Goal: Task Accomplishment & Management: Manage account settings

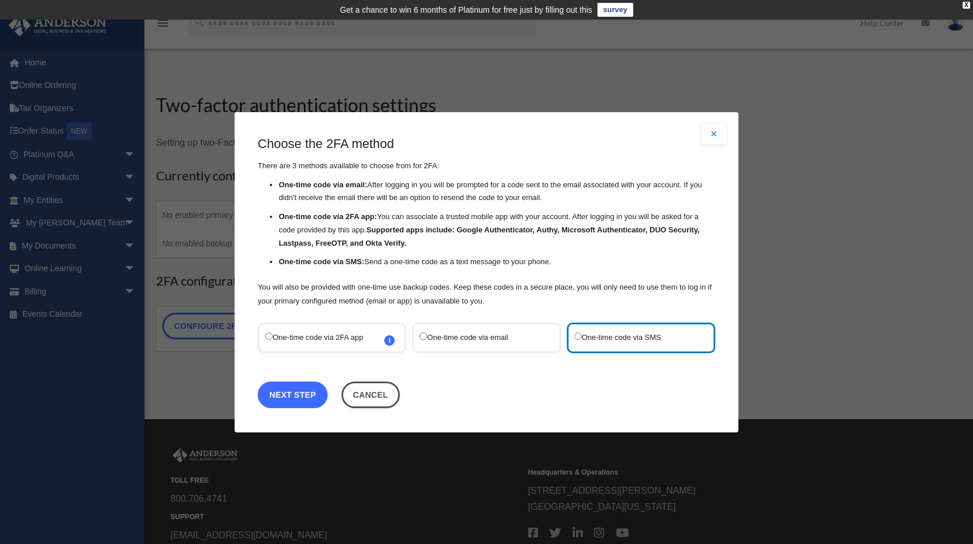
click at [303, 399] on link "Next Step" at bounding box center [293, 394] width 70 height 27
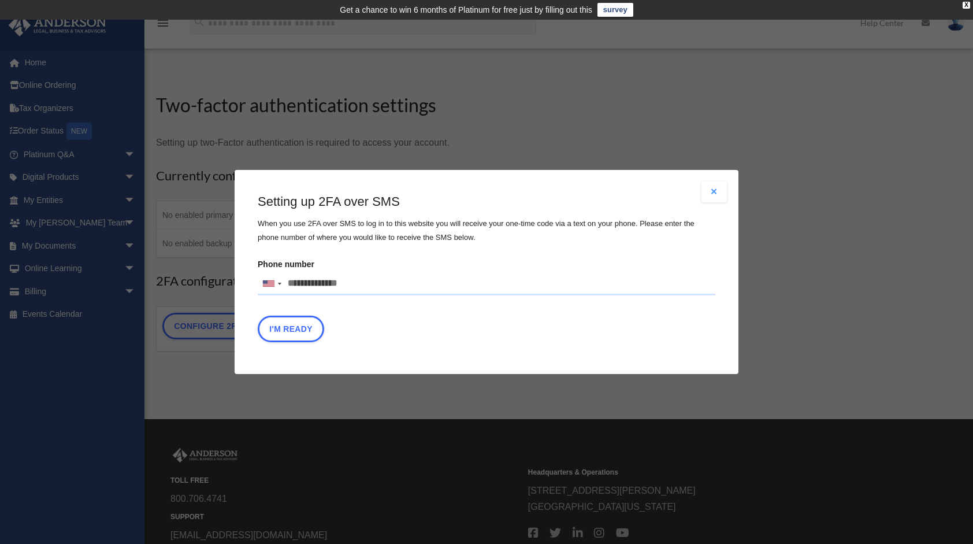
click at [721, 187] on button "Close modal" at bounding box center [713, 191] width 25 height 21
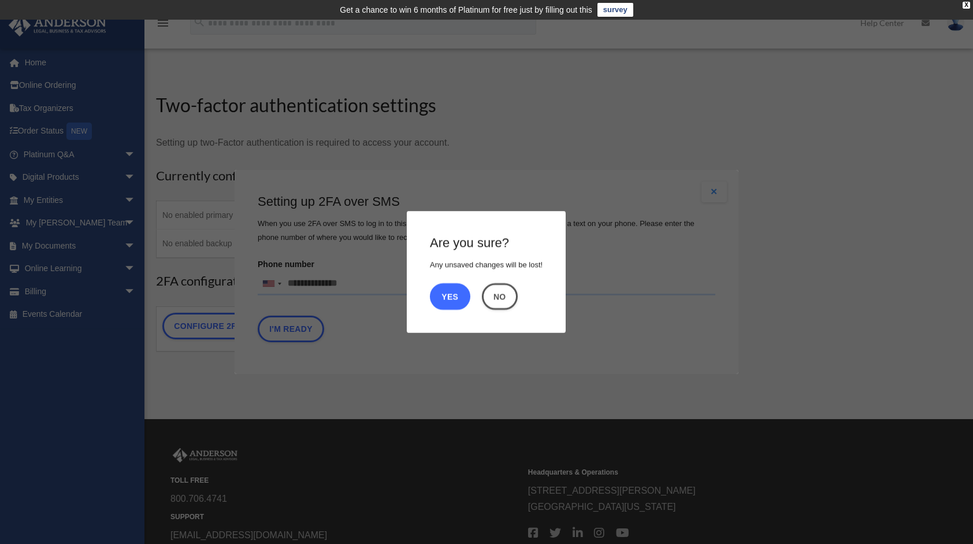
click at [447, 297] on button "Yes" at bounding box center [450, 296] width 40 height 27
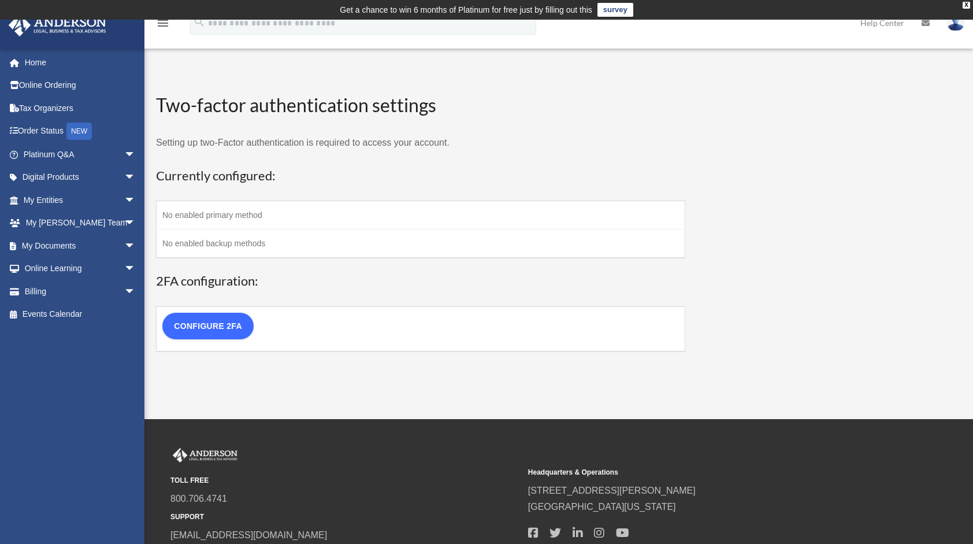
click at [214, 319] on link "Configure 2FA" at bounding box center [207, 326] width 91 height 27
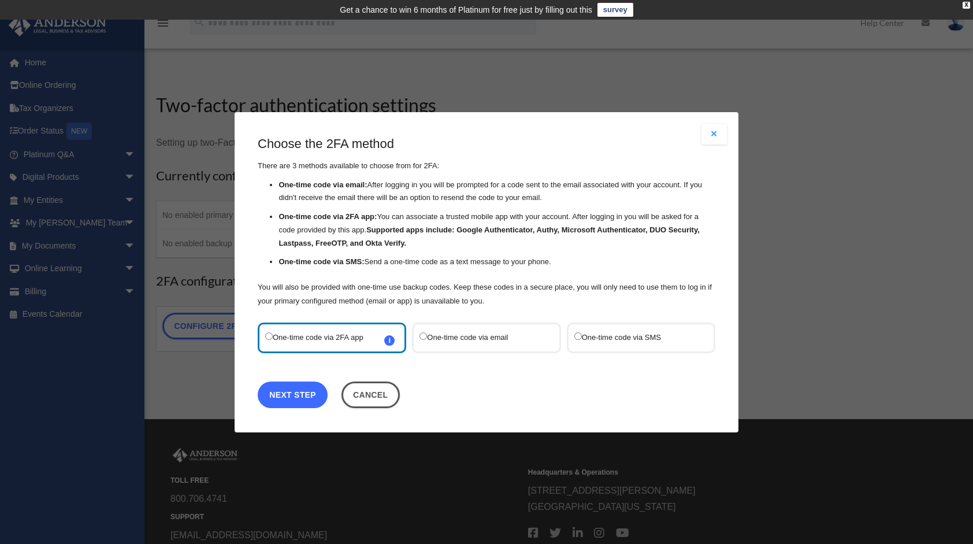
click at [292, 398] on link "Next Step" at bounding box center [293, 394] width 70 height 27
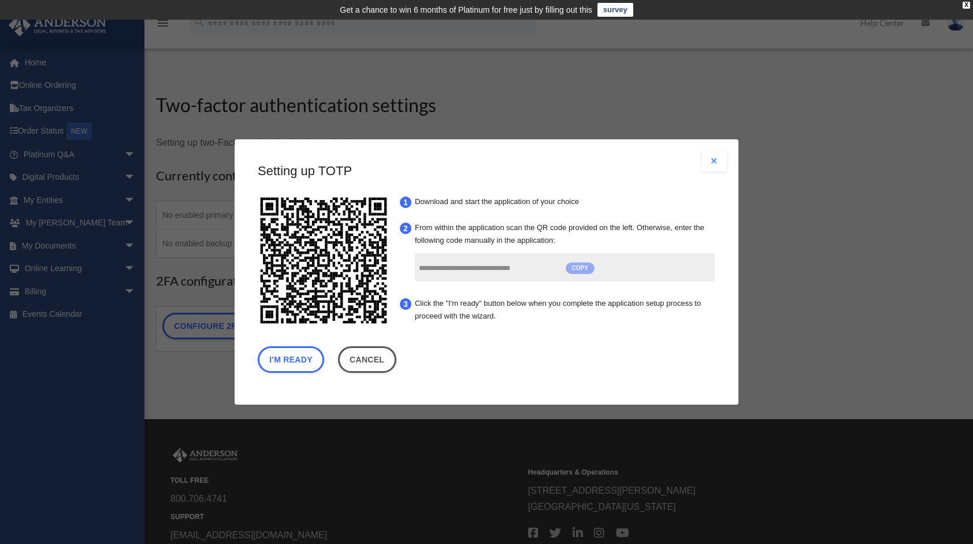
click at [580, 266] on span "COPY" at bounding box center [580, 268] width 29 height 12
click at [274, 356] on button "I'm Ready" at bounding box center [291, 359] width 66 height 27
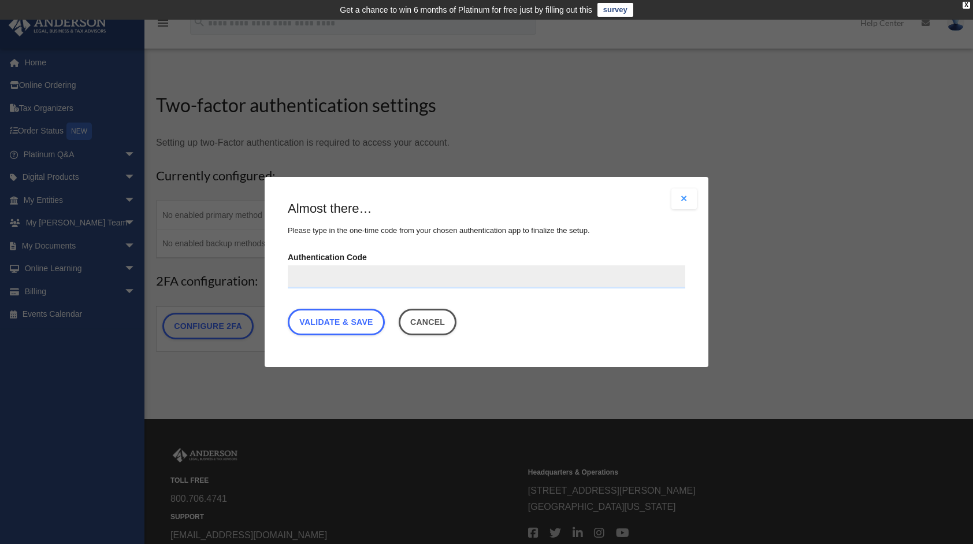
paste input "**********"
click at [351, 324] on link "Validate & Save" at bounding box center [336, 321] width 97 height 27
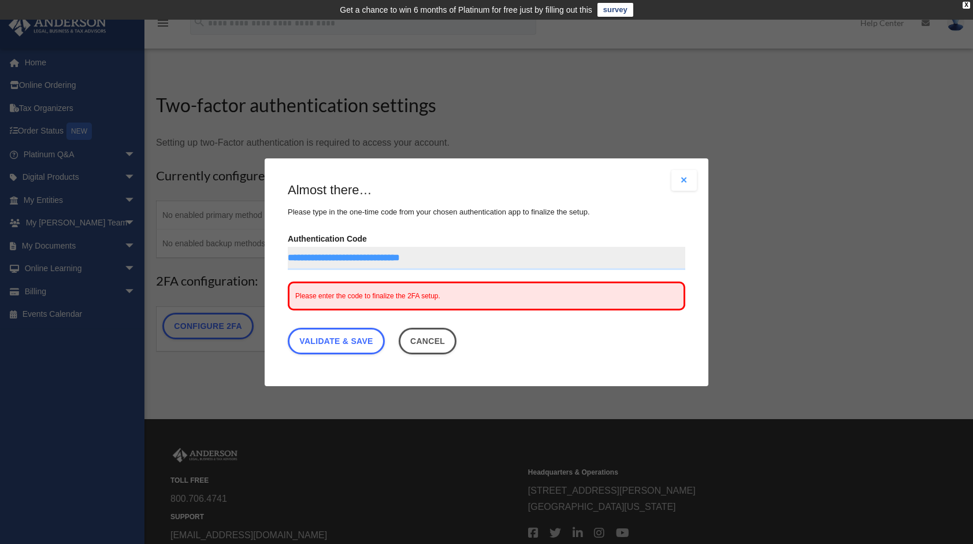
click at [505, 252] on input "**********" at bounding box center [486, 257] width 397 height 23
type input "*"
type input "****"
click at [344, 347] on link "Validate & Save" at bounding box center [336, 340] width 97 height 27
click at [683, 178] on button "Close modal" at bounding box center [683, 180] width 25 height 21
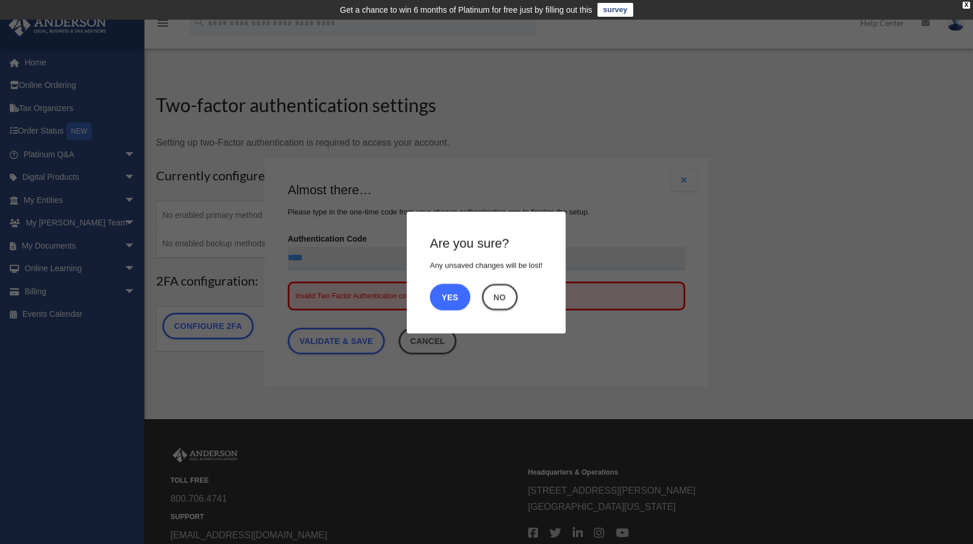
click at [459, 297] on button "Yes" at bounding box center [450, 296] width 40 height 27
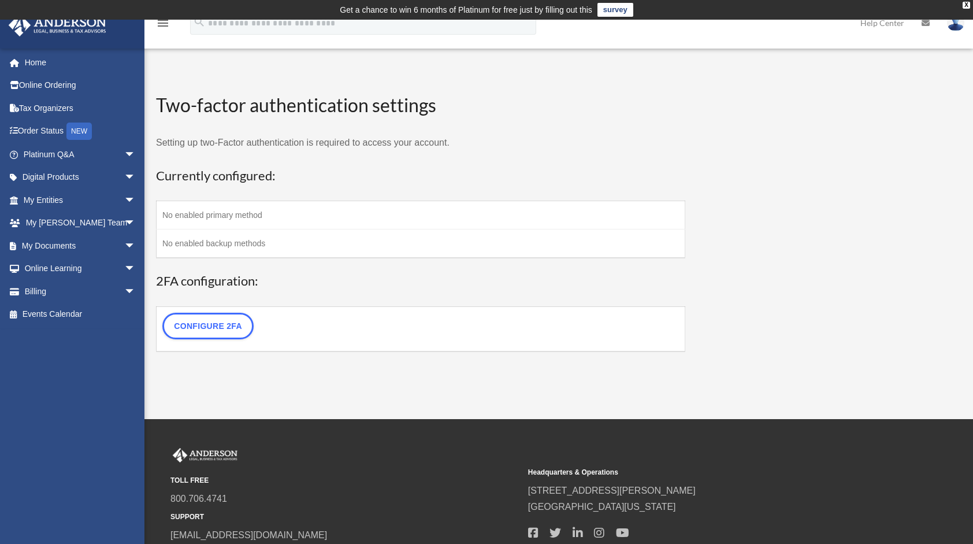
click at [252, 213] on td "No enabled primary method" at bounding box center [421, 215] width 529 height 28
click at [209, 323] on link "Configure 2FA" at bounding box center [207, 326] width 91 height 27
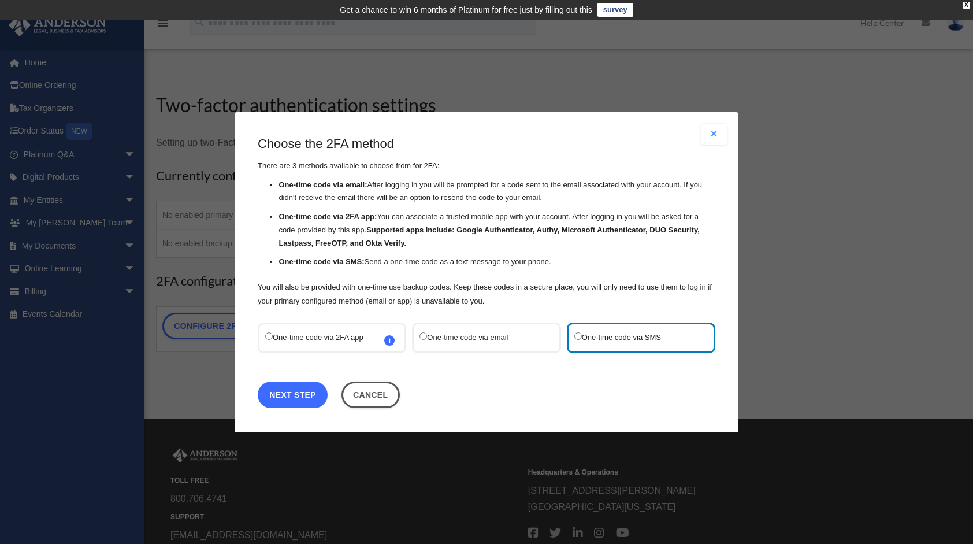
click at [287, 395] on link "Next Step" at bounding box center [293, 394] width 70 height 27
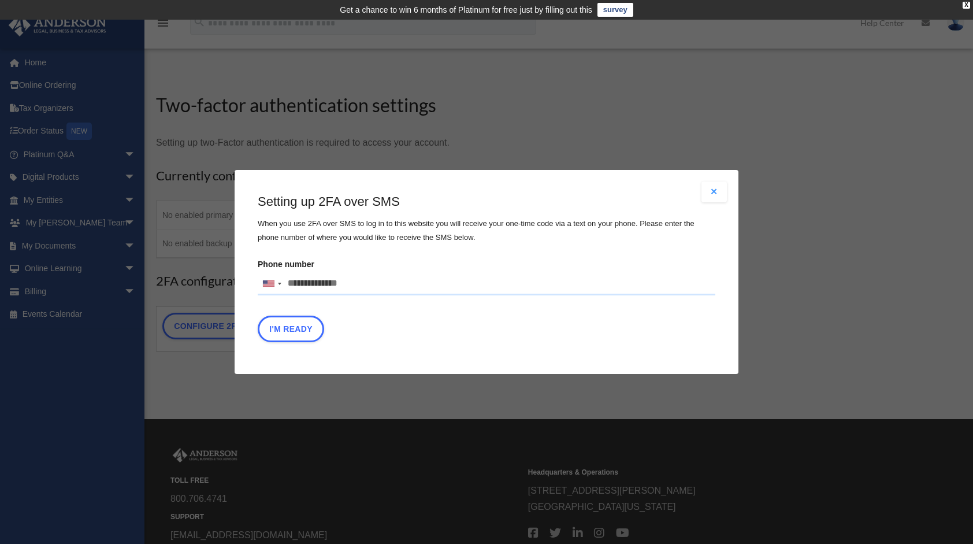
click at [354, 280] on input "Phone number United States +1 United Kingdom +44 Afghanistan (‫افغانستان‬‎) +93…" at bounding box center [487, 283] width 458 height 23
type input "**********"
click at [299, 332] on button "I'm Ready" at bounding box center [291, 328] width 66 height 27
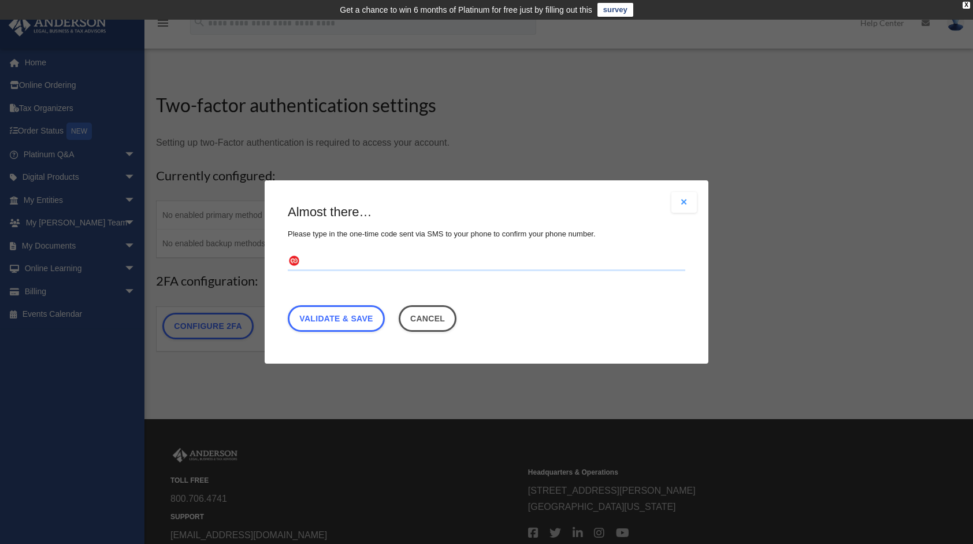
click at [307, 263] on input "text" at bounding box center [486, 261] width 397 height 18
type input "******"
click at [344, 318] on link "Validate & Save" at bounding box center [336, 318] width 97 height 27
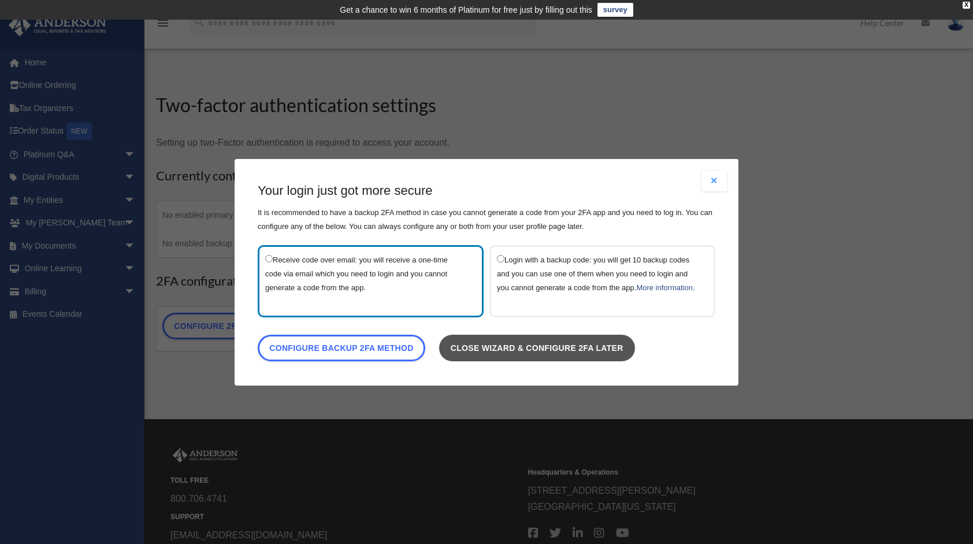
click at [623, 354] on link "Close wizard & configure 2FA later" at bounding box center [537, 347] width 196 height 27
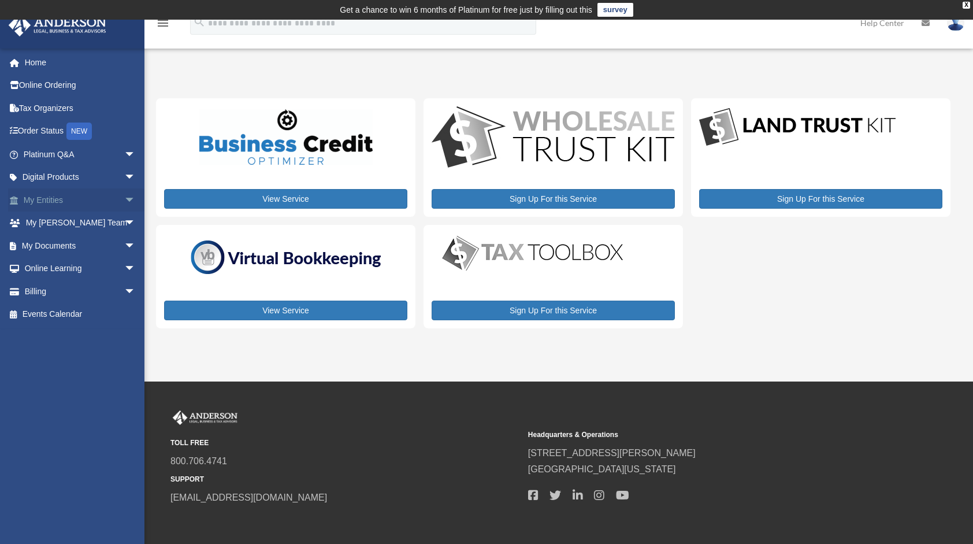
click at [124, 197] on span "arrow_drop_down" at bounding box center [135, 200] width 23 height 24
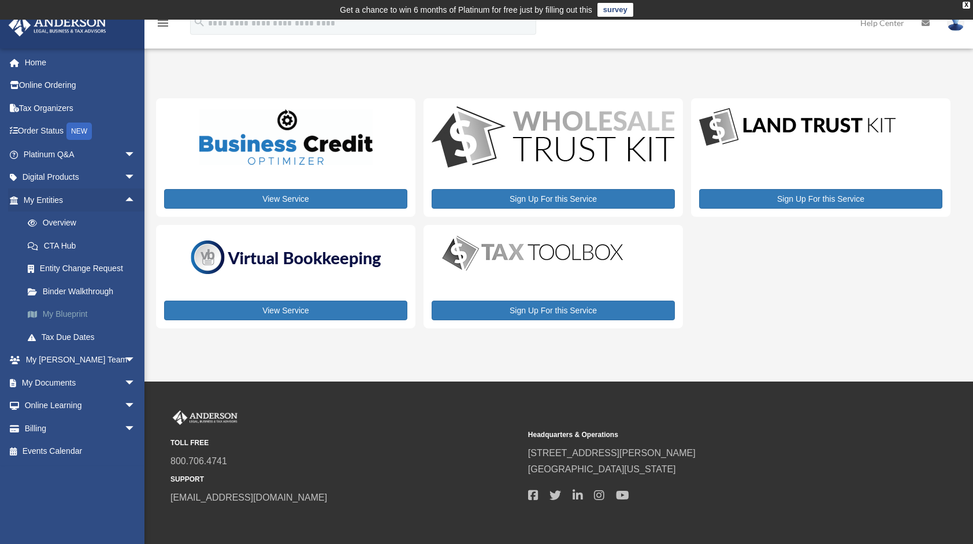
click at [81, 312] on link "My Blueprint" at bounding box center [84, 314] width 137 height 23
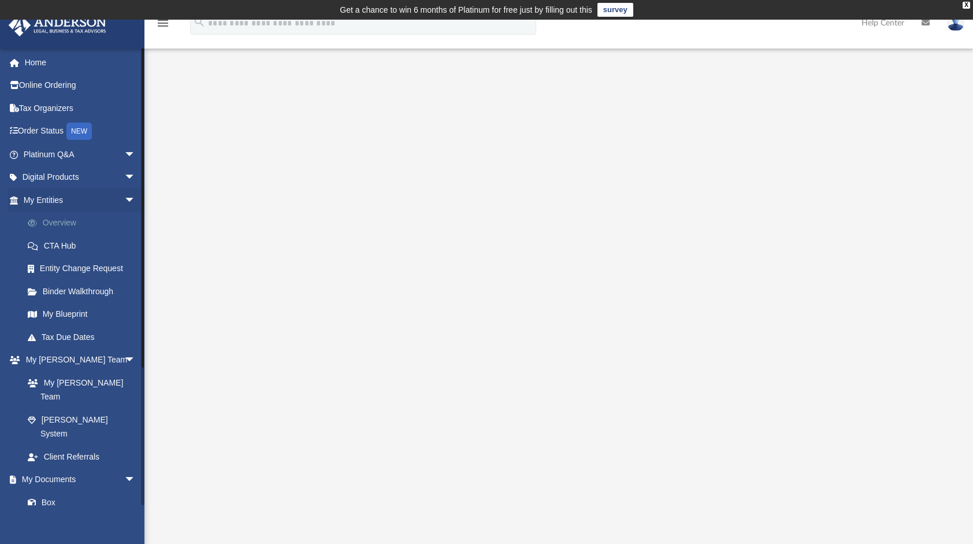
click at [65, 219] on link "Overview" at bounding box center [84, 222] width 137 height 23
click at [68, 221] on link "Overview" at bounding box center [84, 222] width 137 height 23
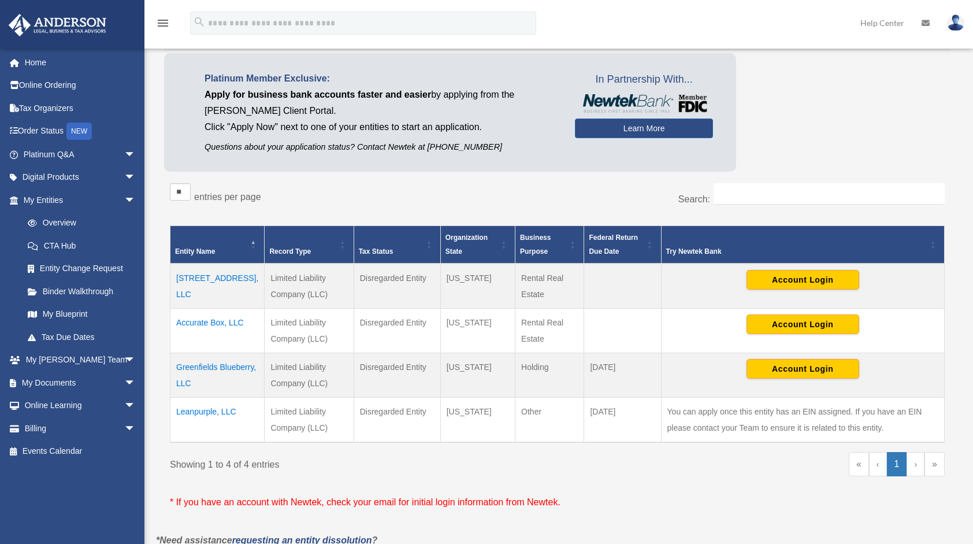
scroll to position [91, 0]
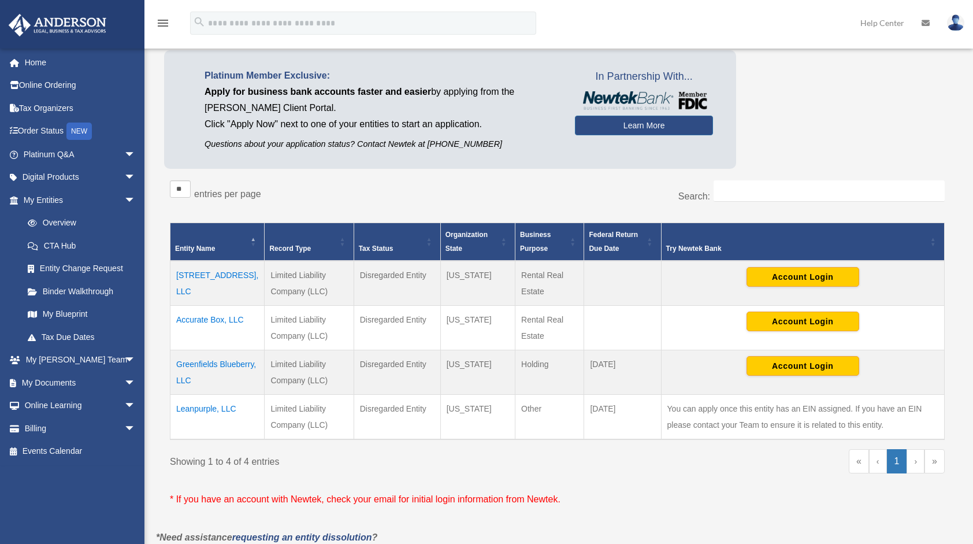
click at [203, 407] on td "Leanpurple, LLC" at bounding box center [217, 417] width 94 height 45
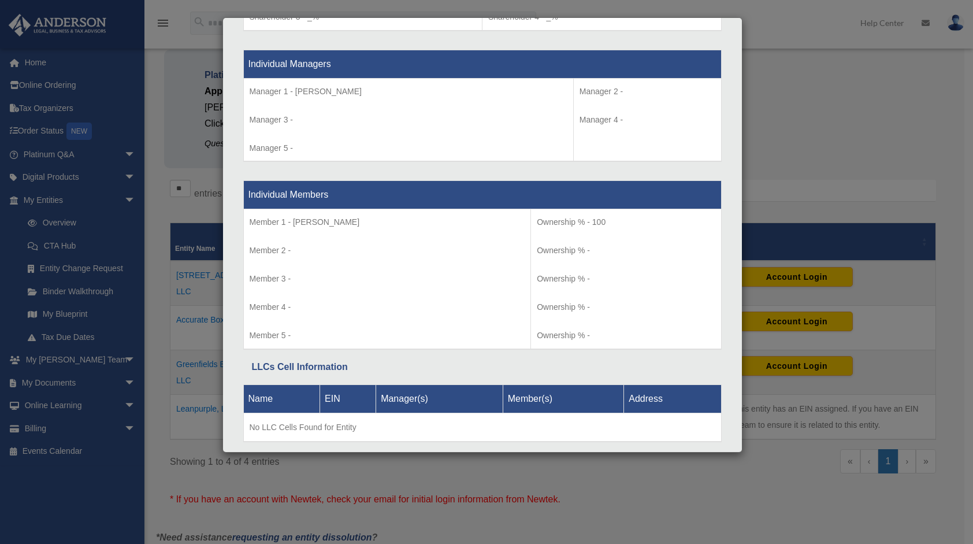
scroll to position [1089, 0]
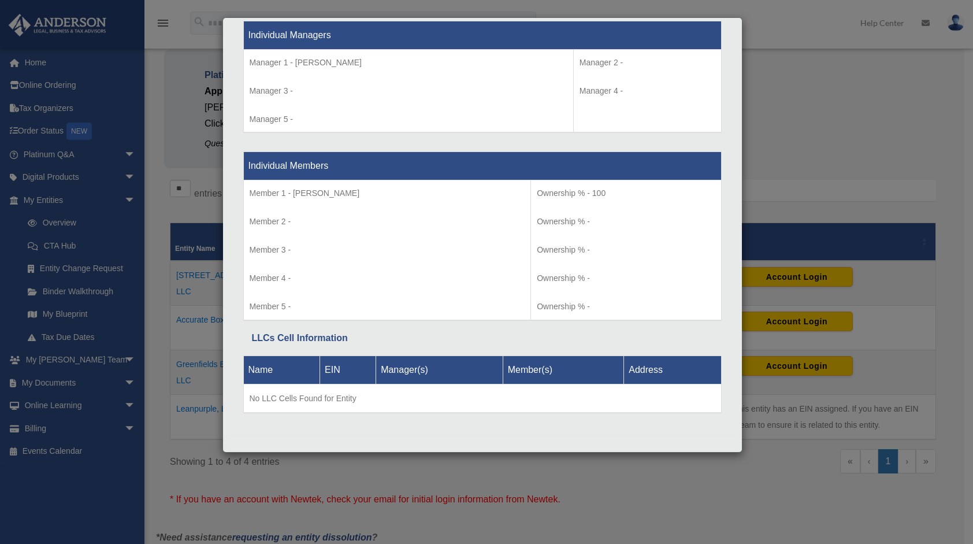
click at [560, 435] on div at bounding box center [482, 444] width 511 height 18
click at [800, 88] on div "Details × Articles Sent Organizational Date" at bounding box center [486, 272] width 973 height 544
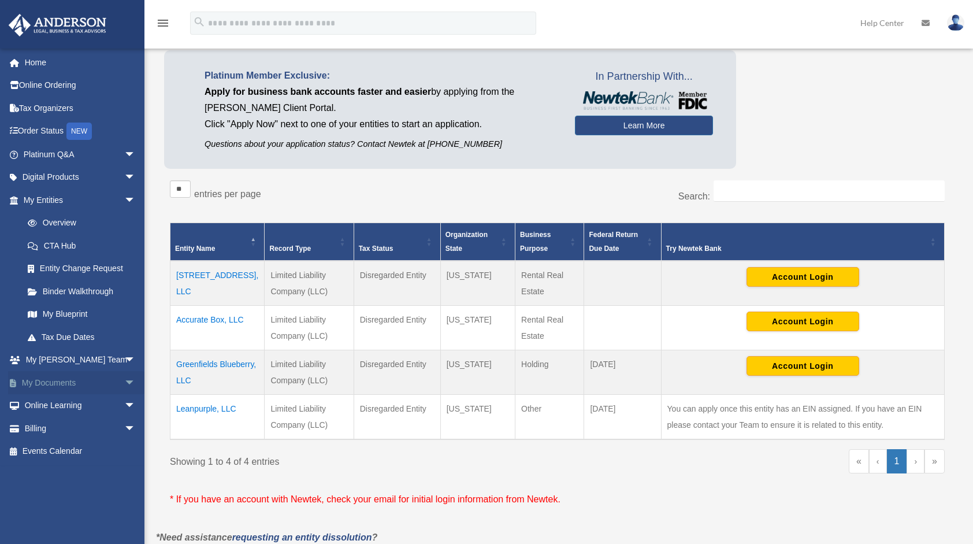
click at [64, 382] on link "My Documents arrow_drop_down" at bounding box center [80, 382] width 145 height 23
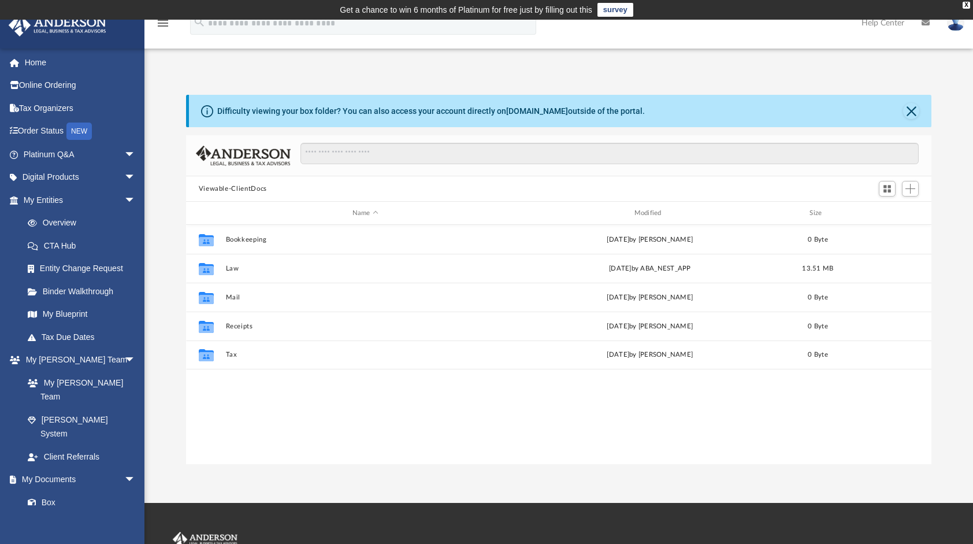
scroll to position [254, 737]
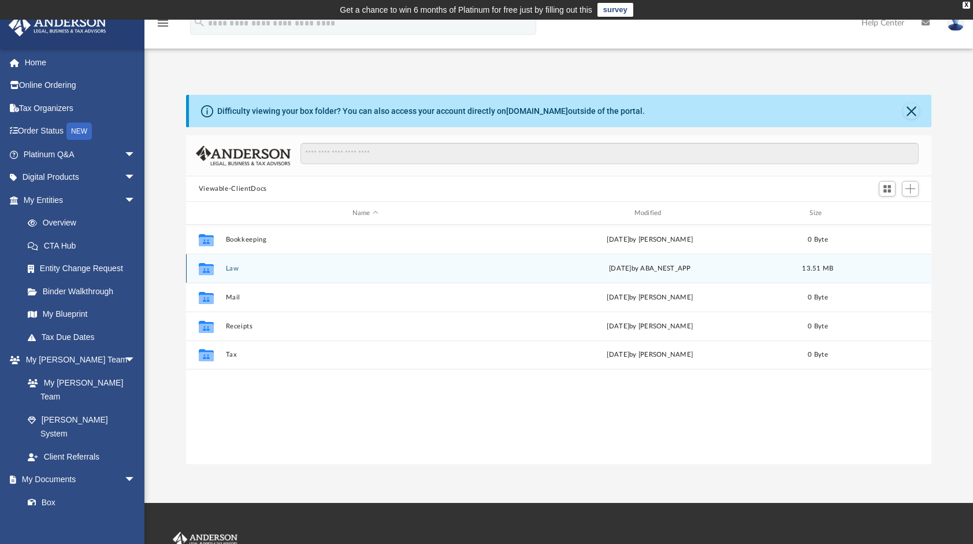
click at [463, 274] on div "Collaborated Folder Law [DATE] by ABA_NEST_APP 13.51 MB" at bounding box center [559, 268] width 746 height 29
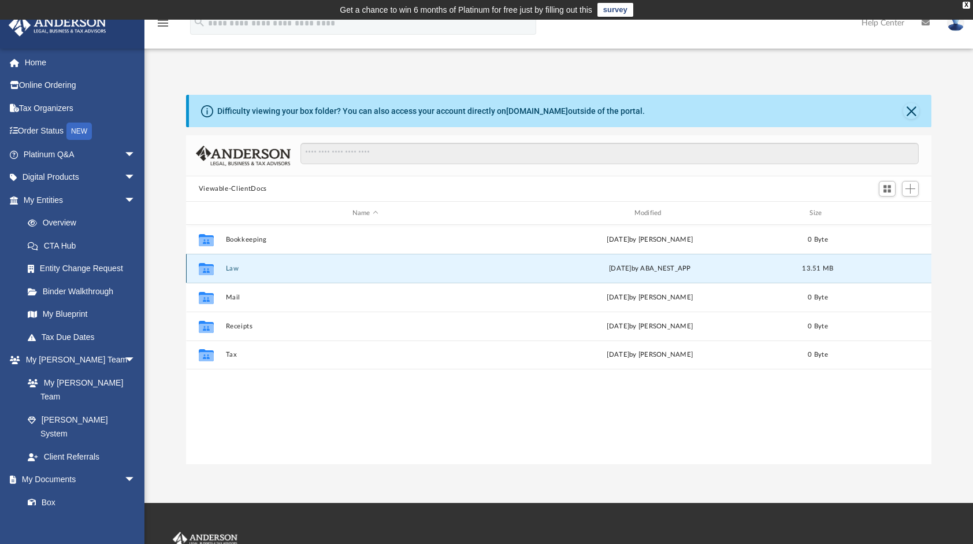
click at [463, 274] on div "Collaborated Folder Law [DATE] by ABA_NEST_APP 13.51 MB" at bounding box center [559, 268] width 746 height 29
click at [231, 269] on button "Law" at bounding box center [365, 269] width 280 height 8
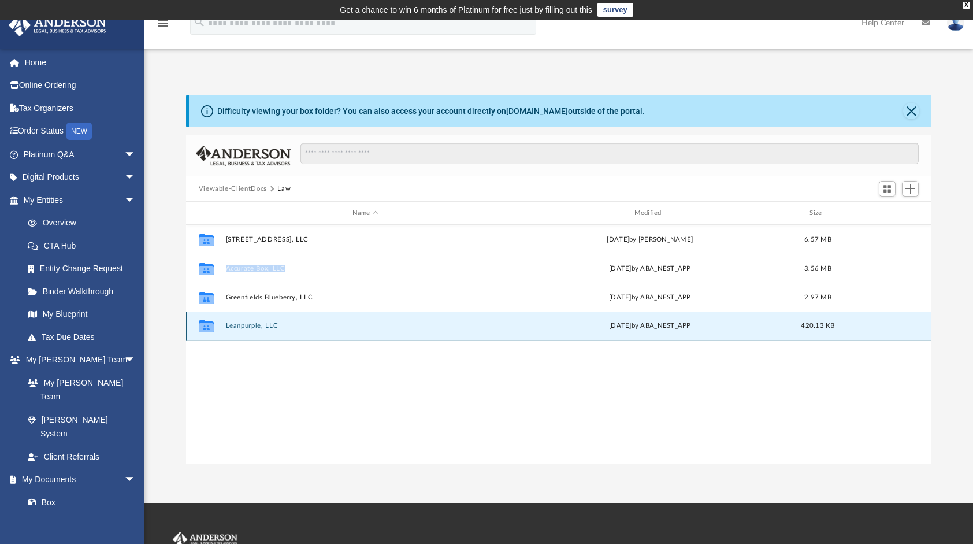
click at [252, 328] on button "Leanpurple, LLC" at bounding box center [365, 326] width 280 height 8
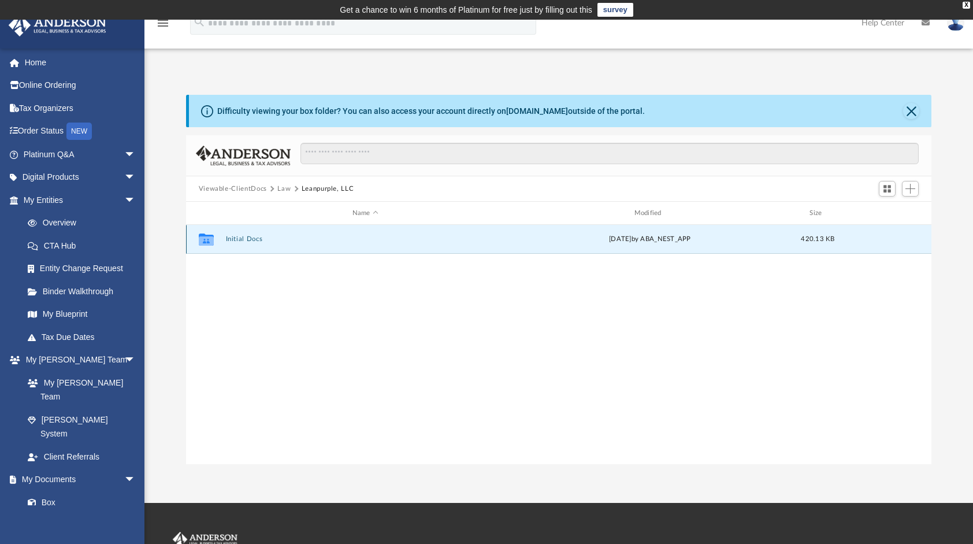
click at [243, 241] on button "Initial Docs" at bounding box center [365, 239] width 280 height 8
click at [257, 240] on button "Leanpurple, LLC - Filed Articles.pdf" at bounding box center [365, 239] width 280 height 8
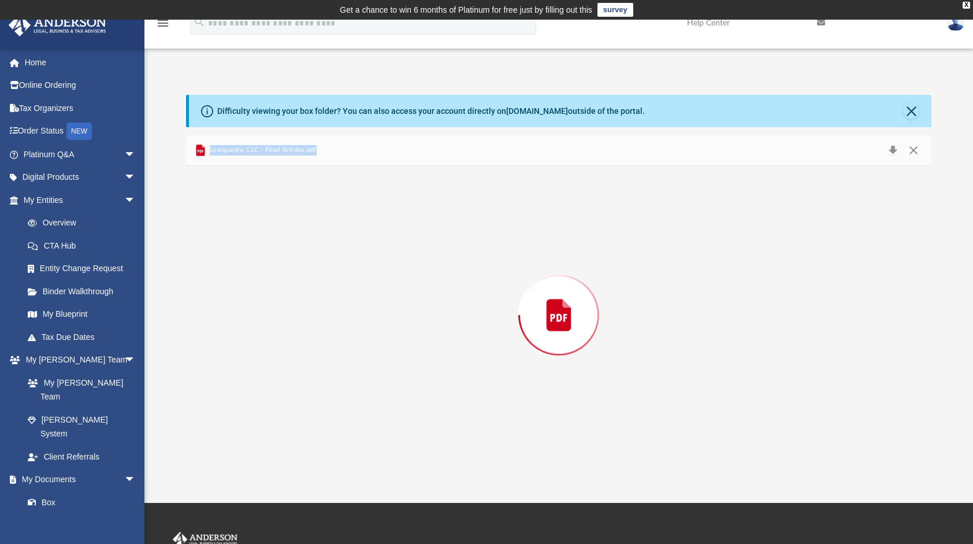
click at [257, 240] on div "Preview" at bounding box center [559, 315] width 746 height 298
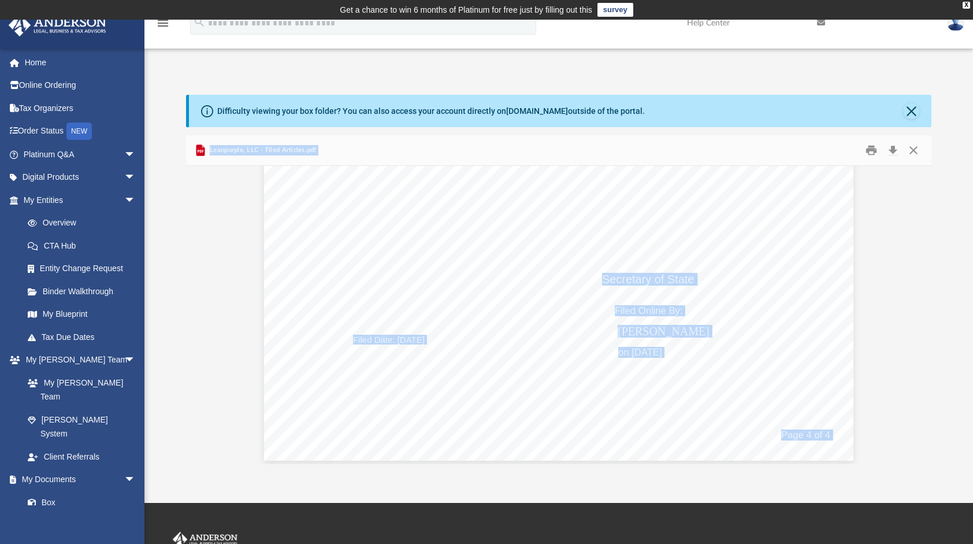
scroll to position [2821, 0]
click at [908, 104] on button "Close" at bounding box center [911, 111] width 16 height 16
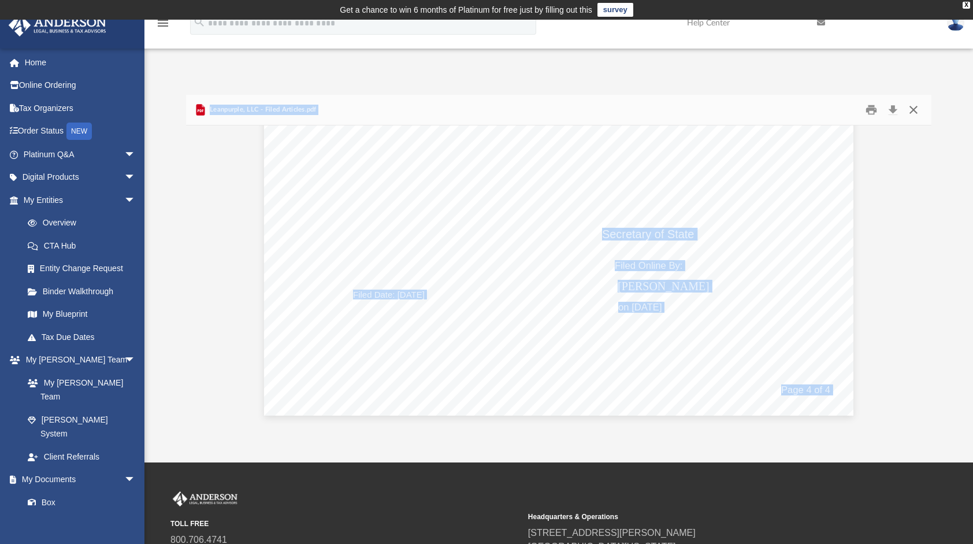
click at [915, 109] on button "Close" at bounding box center [913, 110] width 21 height 18
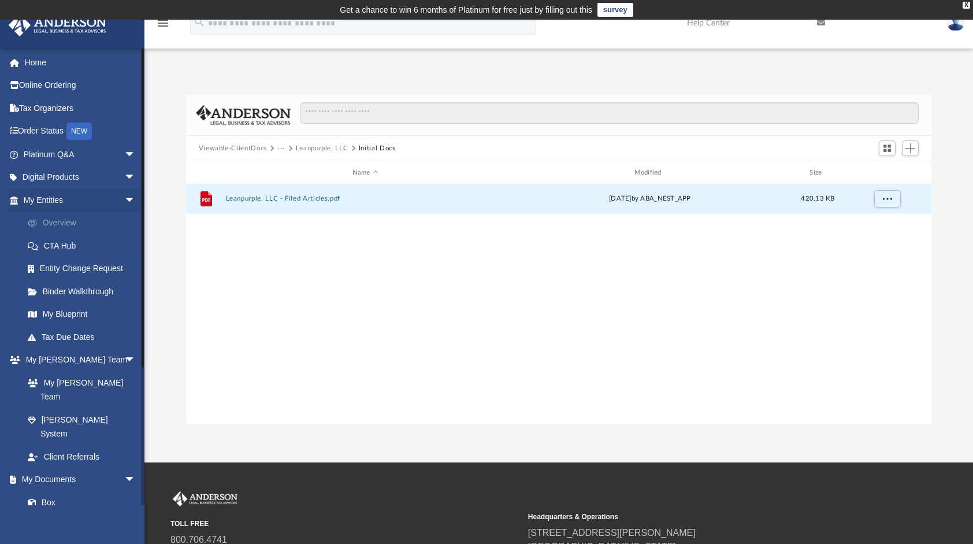
click at [64, 222] on link "Overview" at bounding box center [84, 222] width 137 height 23
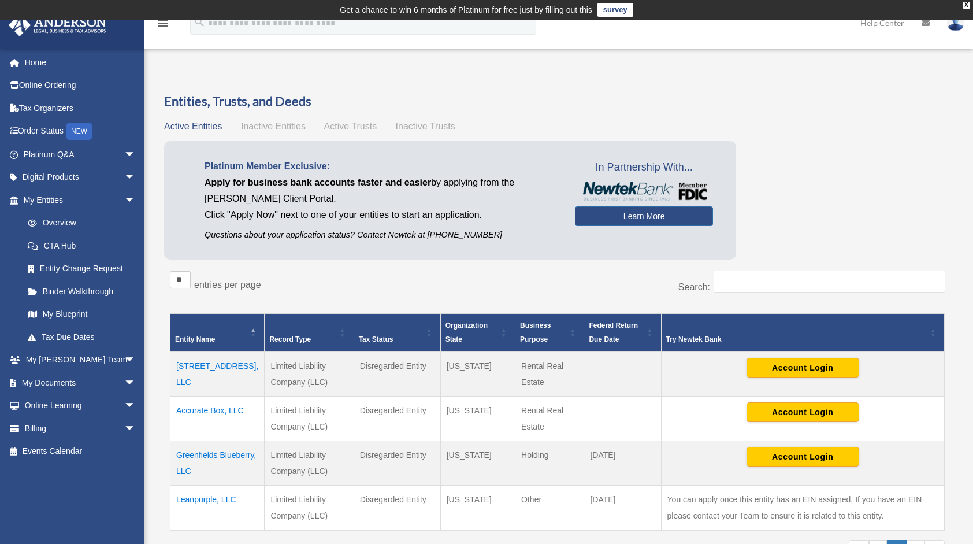
click at [960, 24] on img at bounding box center [955, 22] width 17 height 17
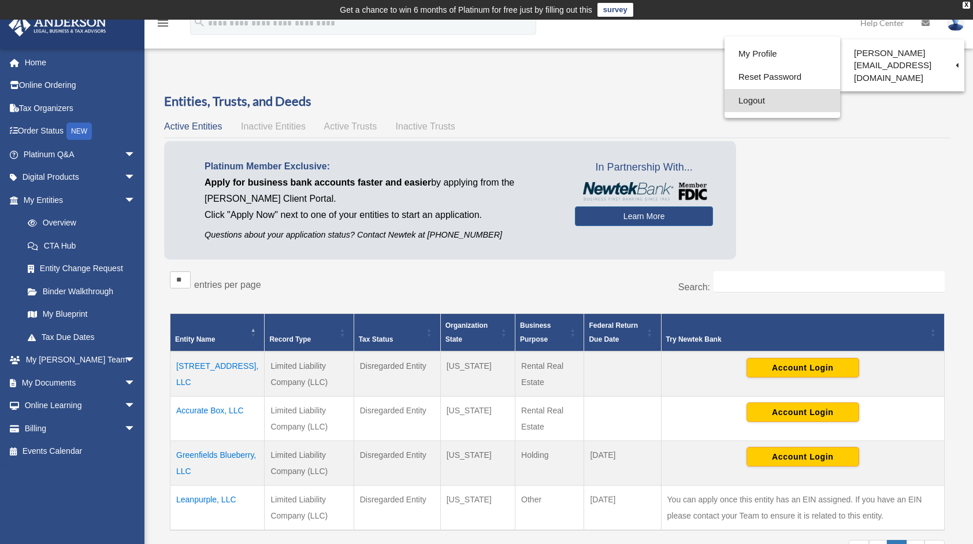
click at [739, 102] on link "Logout" at bounding box center [782, 101] width 116 height 24
